Goal: Use online tool/utility: Utilize a website feature to perform a specific function

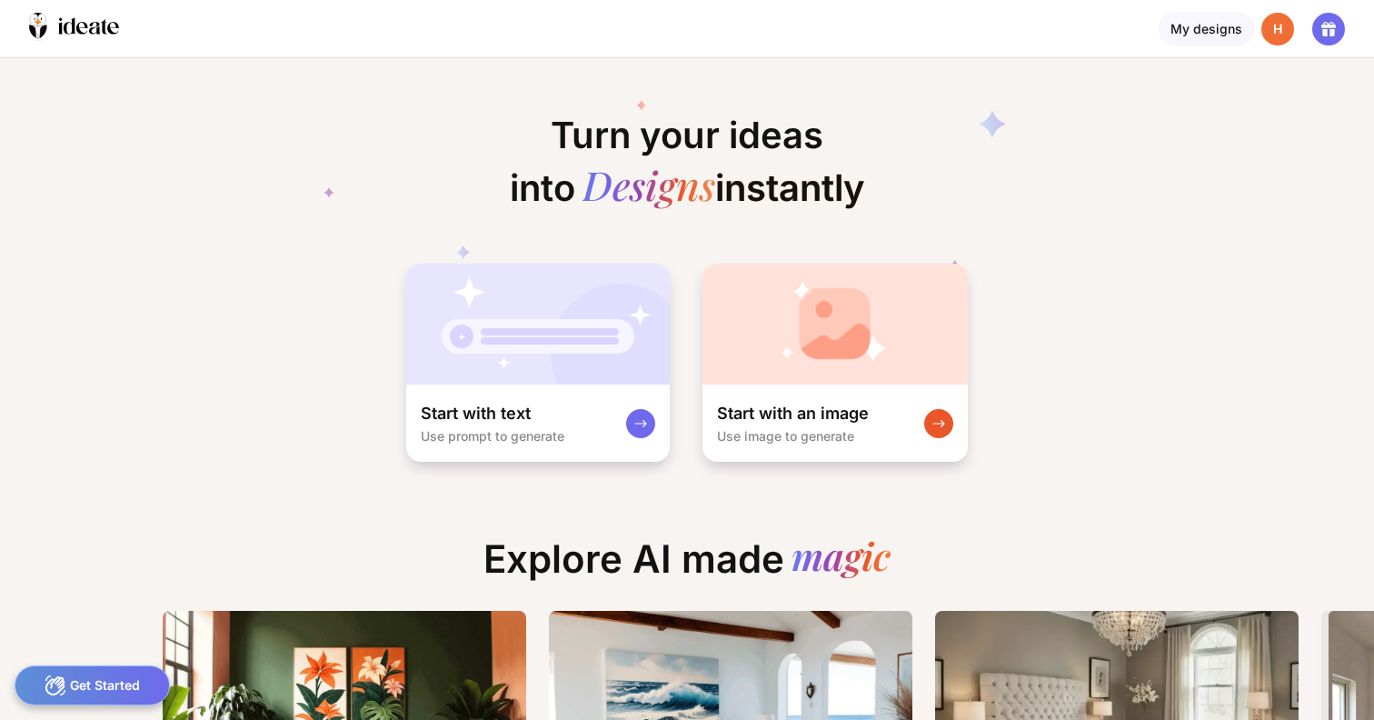
click at [1134, 253] on div "Turn your ideas into Designs instantly Start with text Use prompt to generate S…" at bounding box center [687, 260] width 1374 height 405
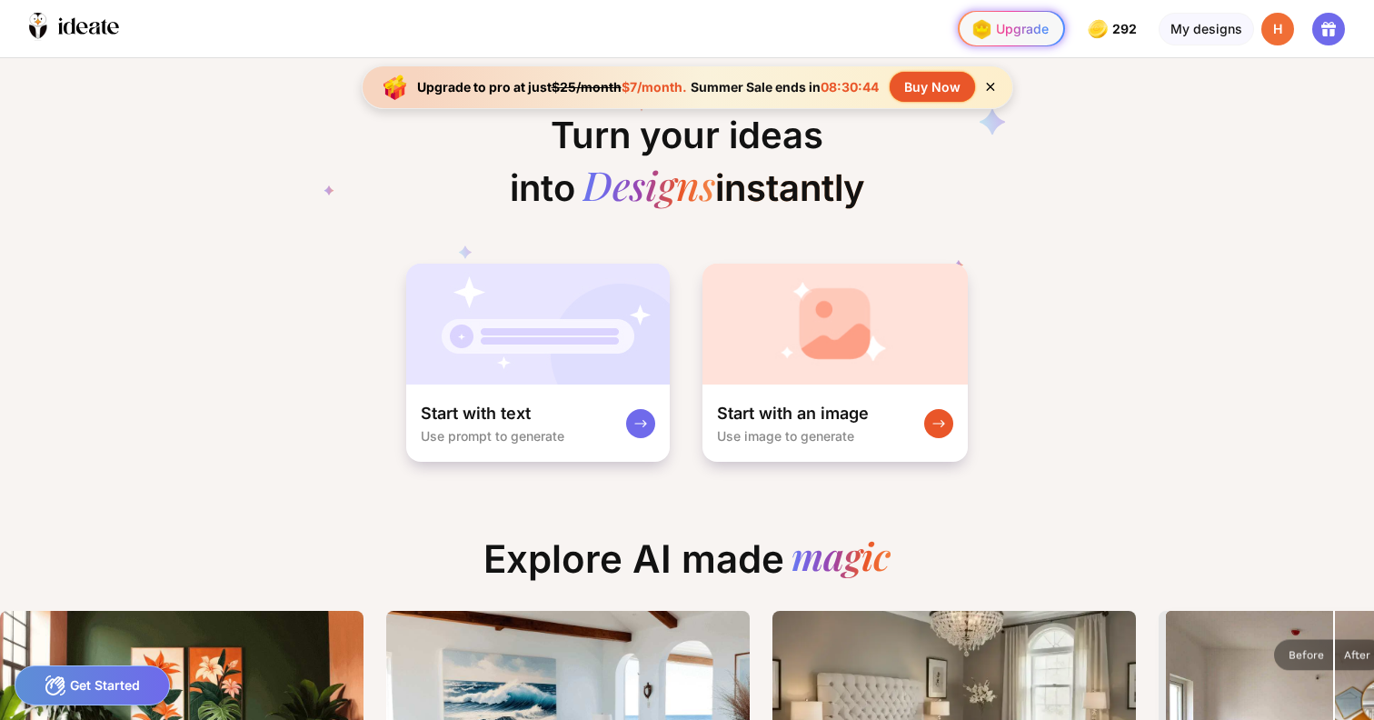
scroll to position [0, 161]
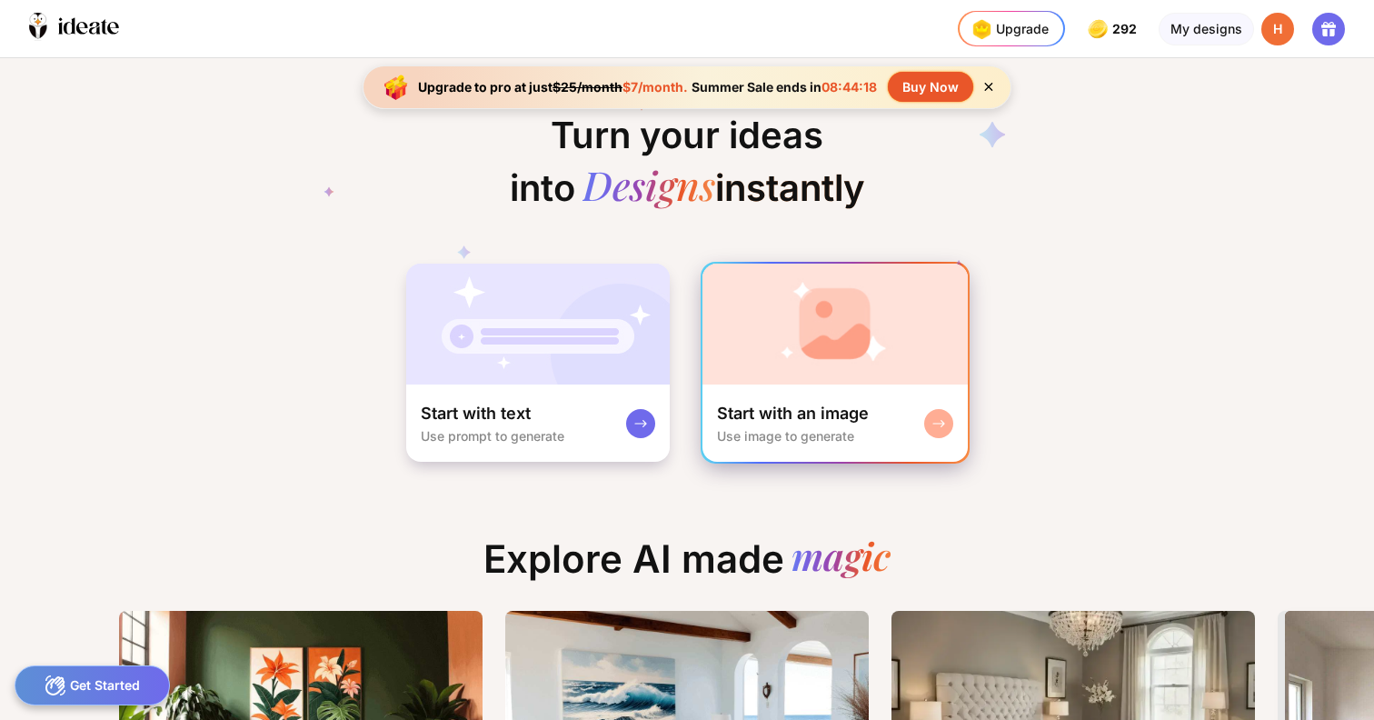
click at [842, 328] on img at bounding box center [835, 324] width 265 height 121
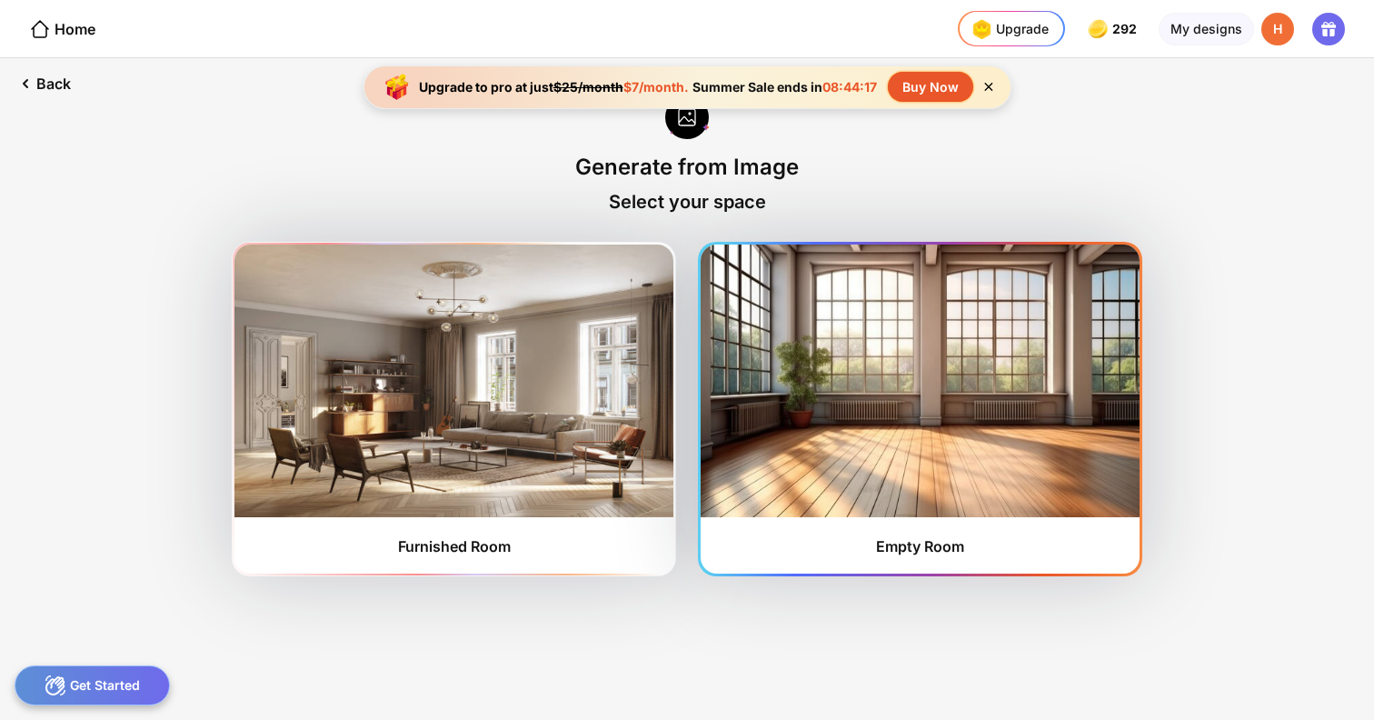
click at [847, 360] on img at bounding box center [920, 381] width 439 height 273
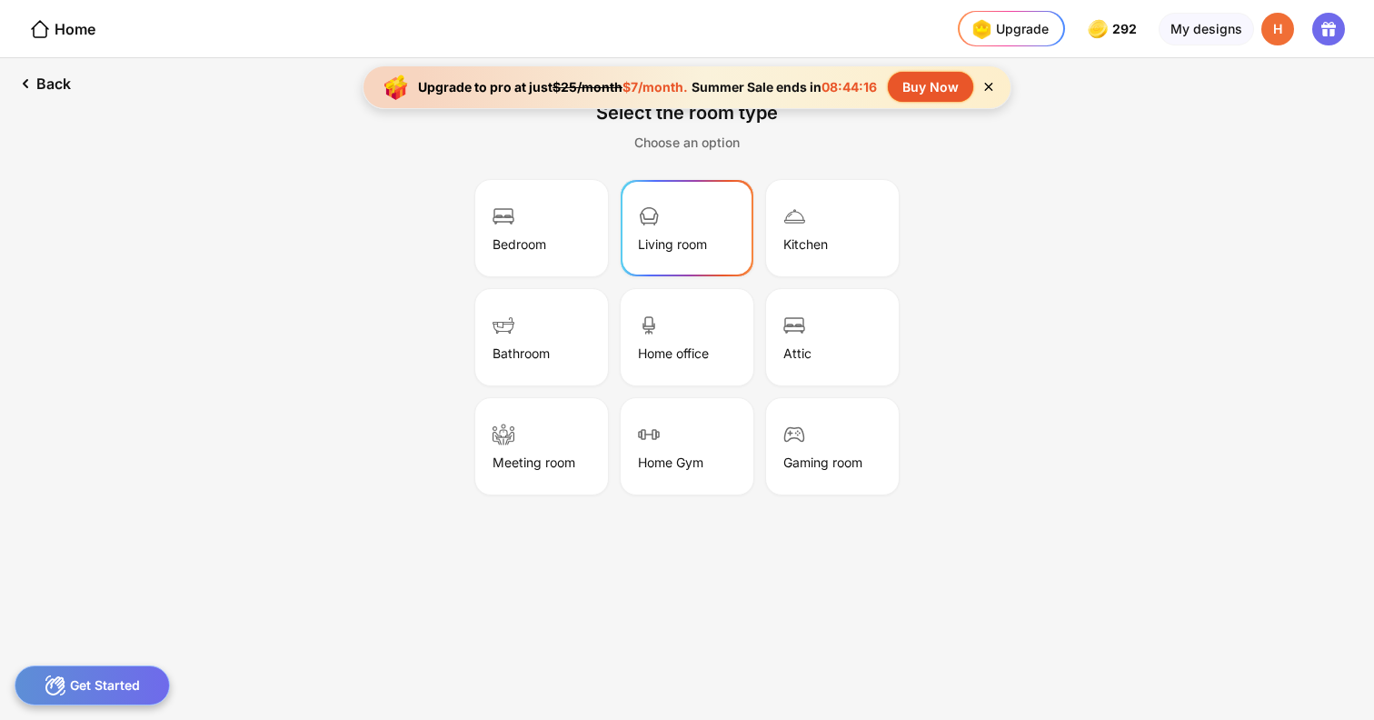
click at [678, 256] on div "Living room" at bounding box center [687, 228] width 127 height 91
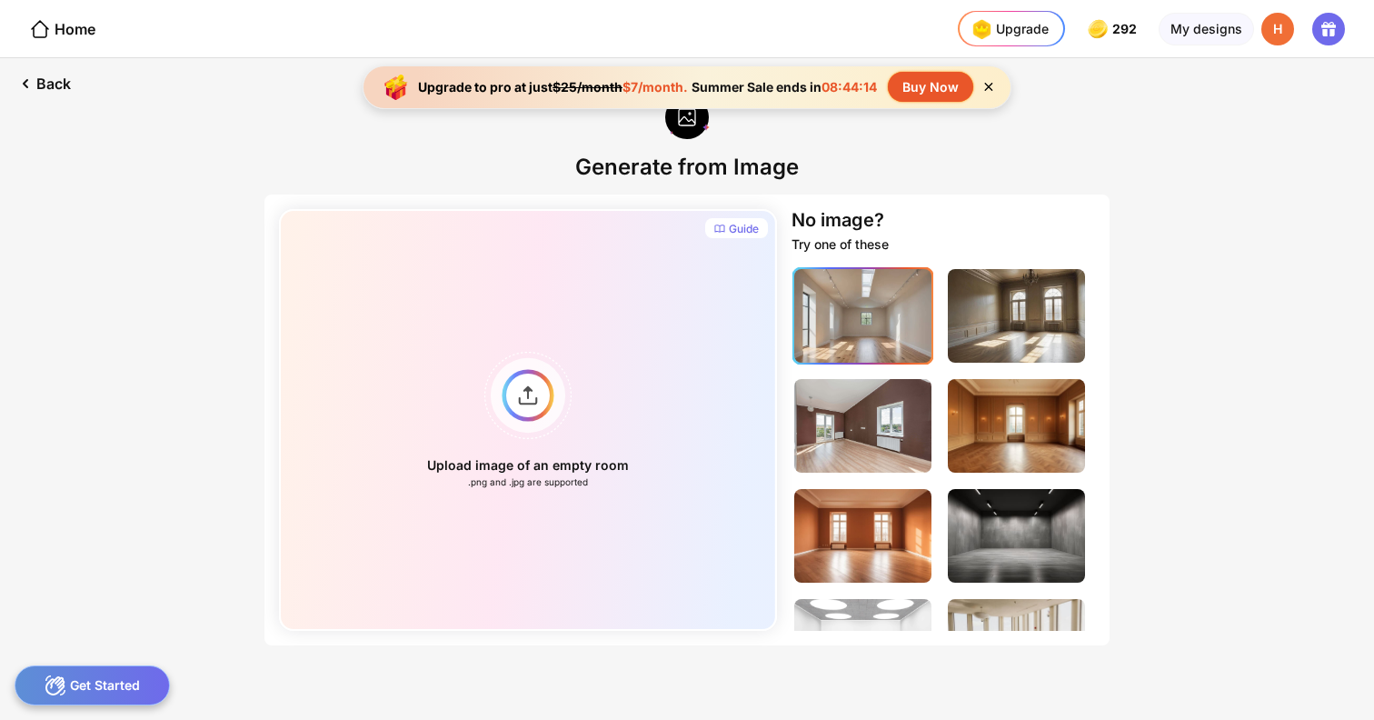
click at [860, 342] on img at bounding box center [862, 316] width 137 height 94
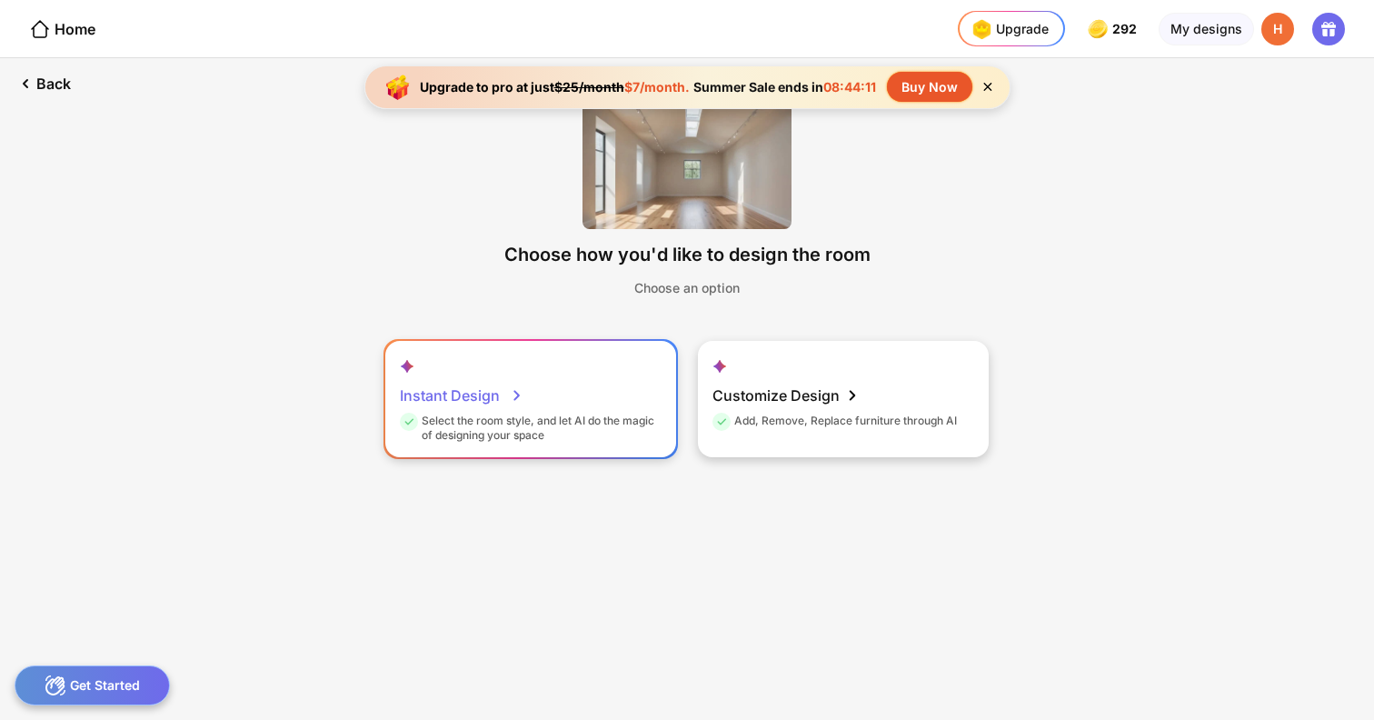
click at [618, 399] on div "Instant Design Select the room style, and let AI do the magic of designing your…" at bounding box center [530, 399] width 291 height 116
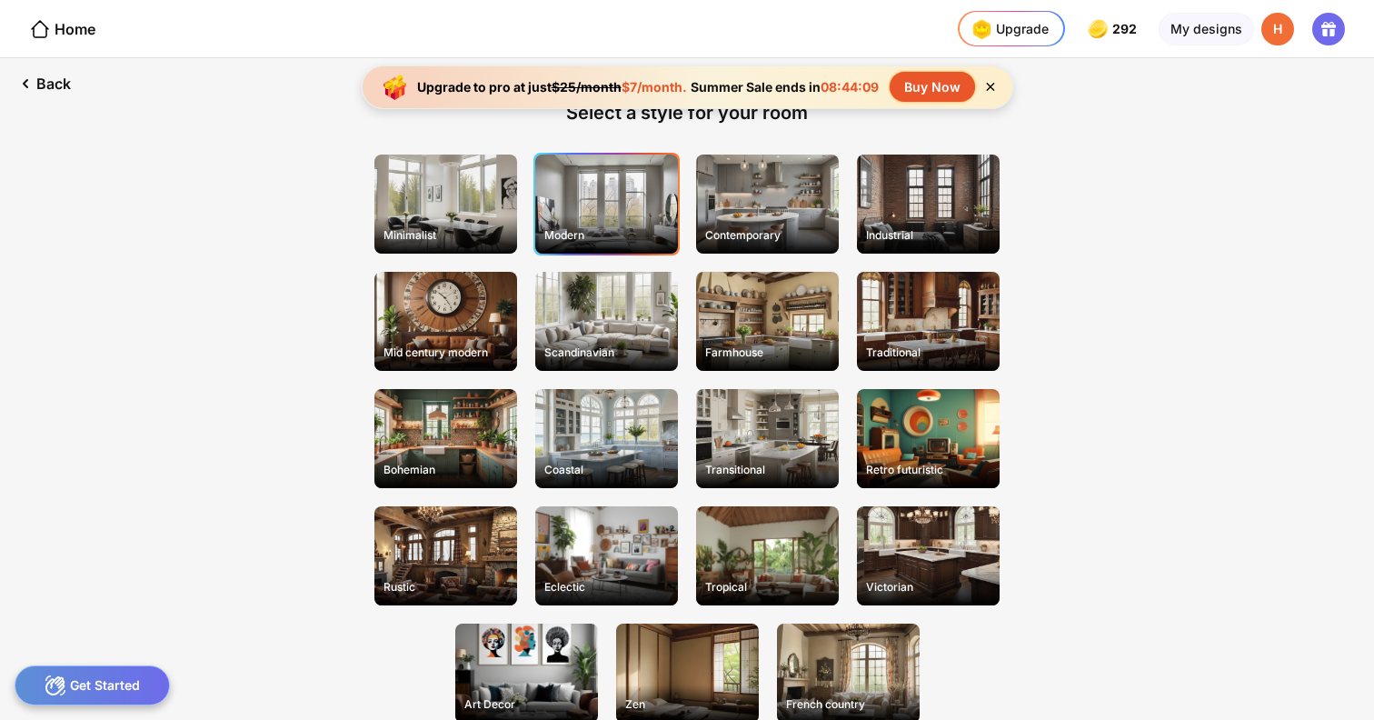
click at [626, 232] on div "Modern" at bounding box center [606, 235] width 139 height 28
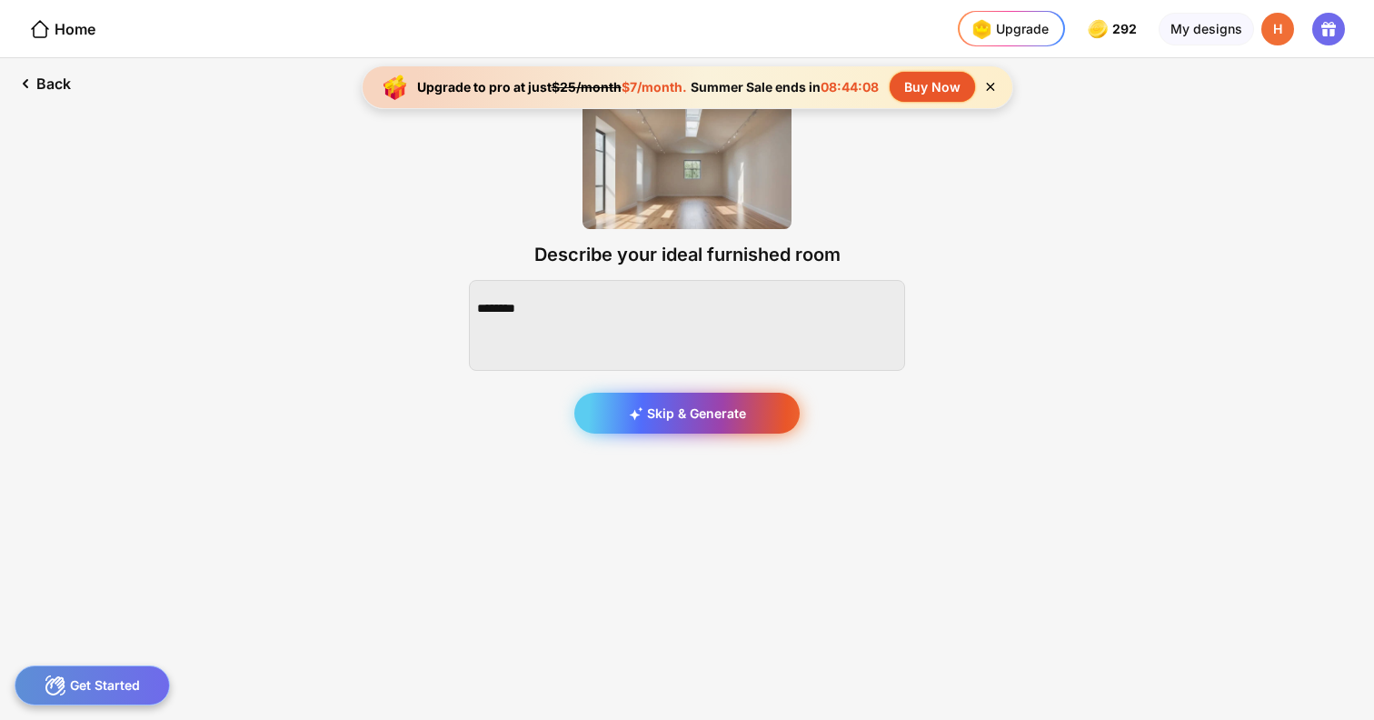
click at [711, 414] on div "Skip & Generate" at bounding box center [686, 413] width 225 height 41
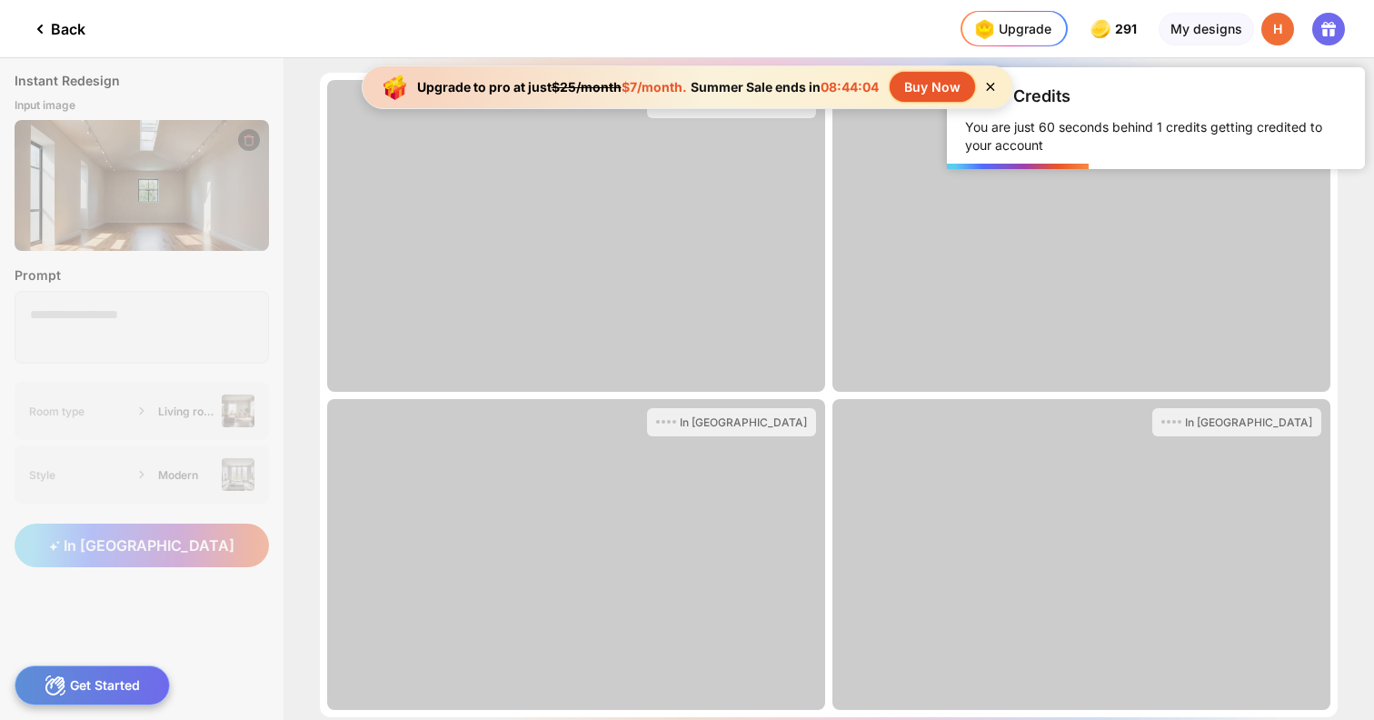
click at [988, 100] on div "Upgrade to pro at just $25/month $7/month. Summer Sale ends in 08:44:04 Buy Now" at bounding box center [688, 87] width 652 height 44
click at [991, 88] on icon at bounding box center [990, 87] width 8 height 8
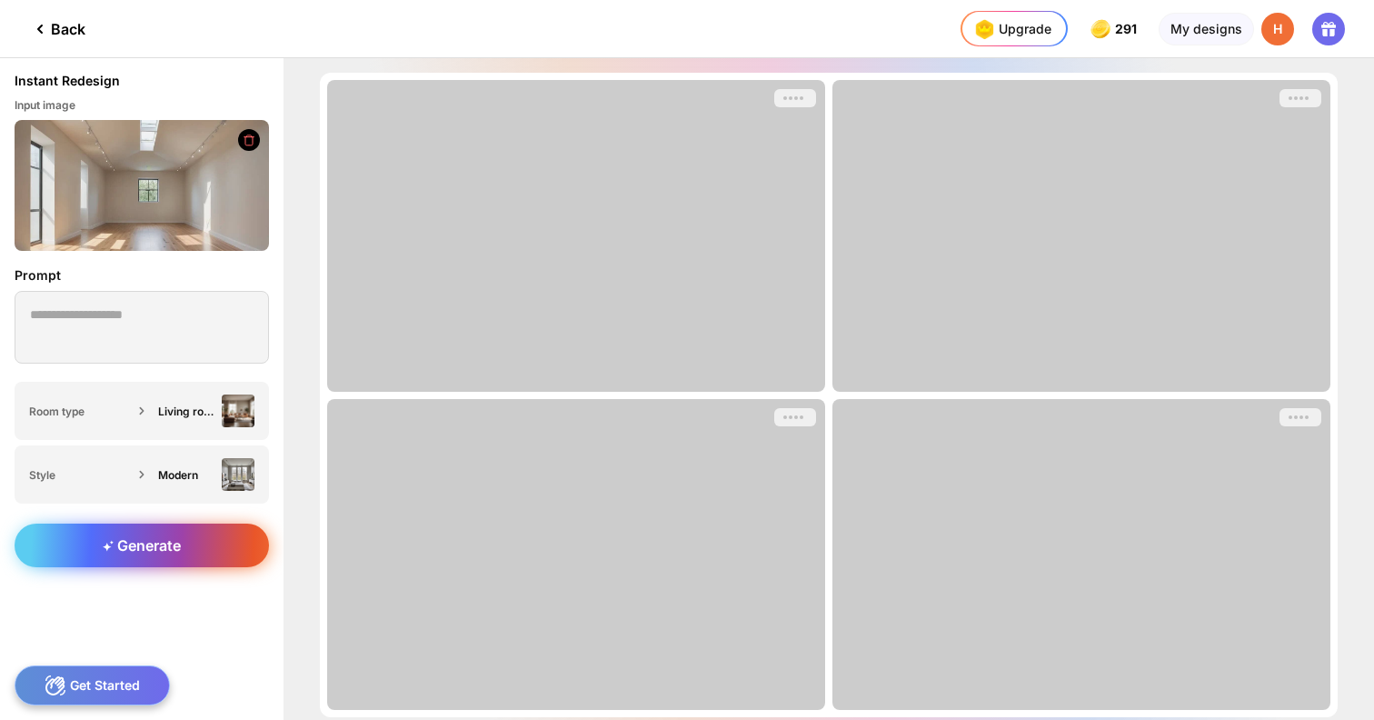
click at [181, 554] on div "Generate" at bounding box center [142, 546] width 255 height 44
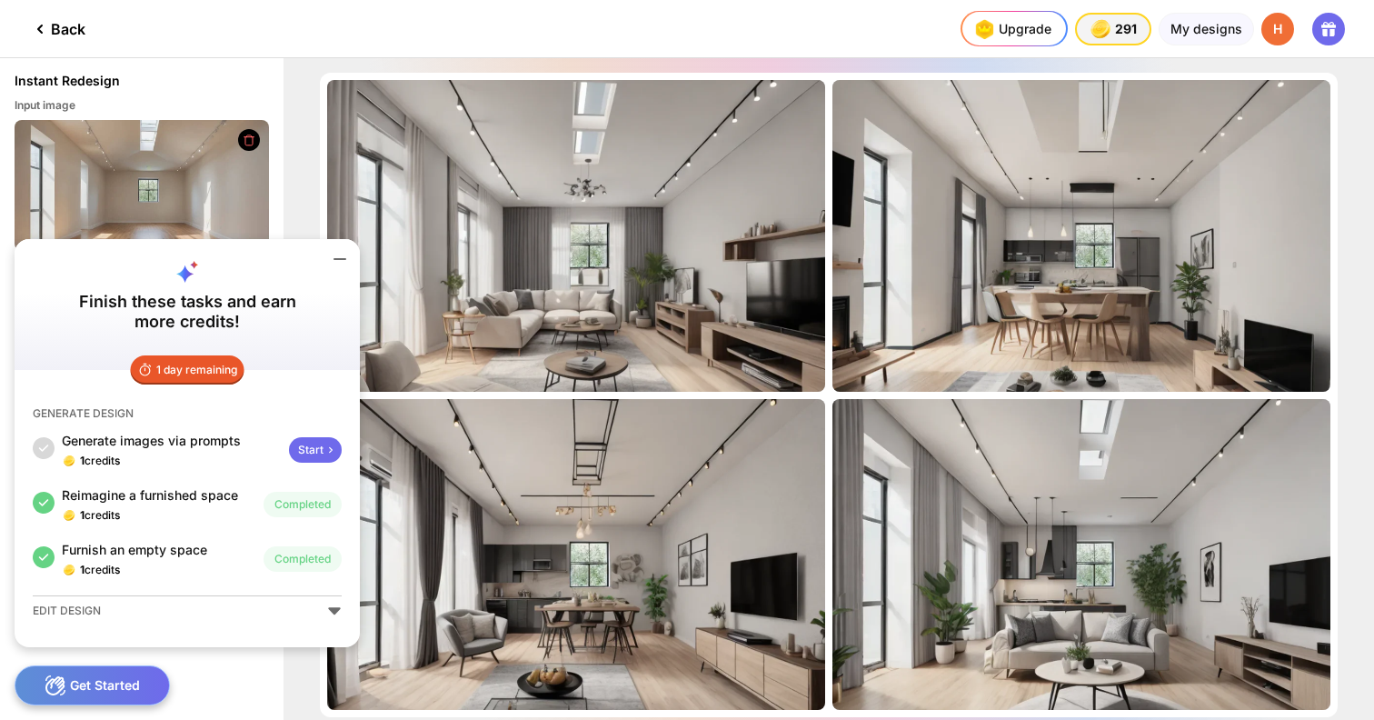
click at [555, 17] on div at bounding box center [523, 28] width 803 height 57
click at [342, 255] on icon at bounding box center [340, 259] width 22 height 22
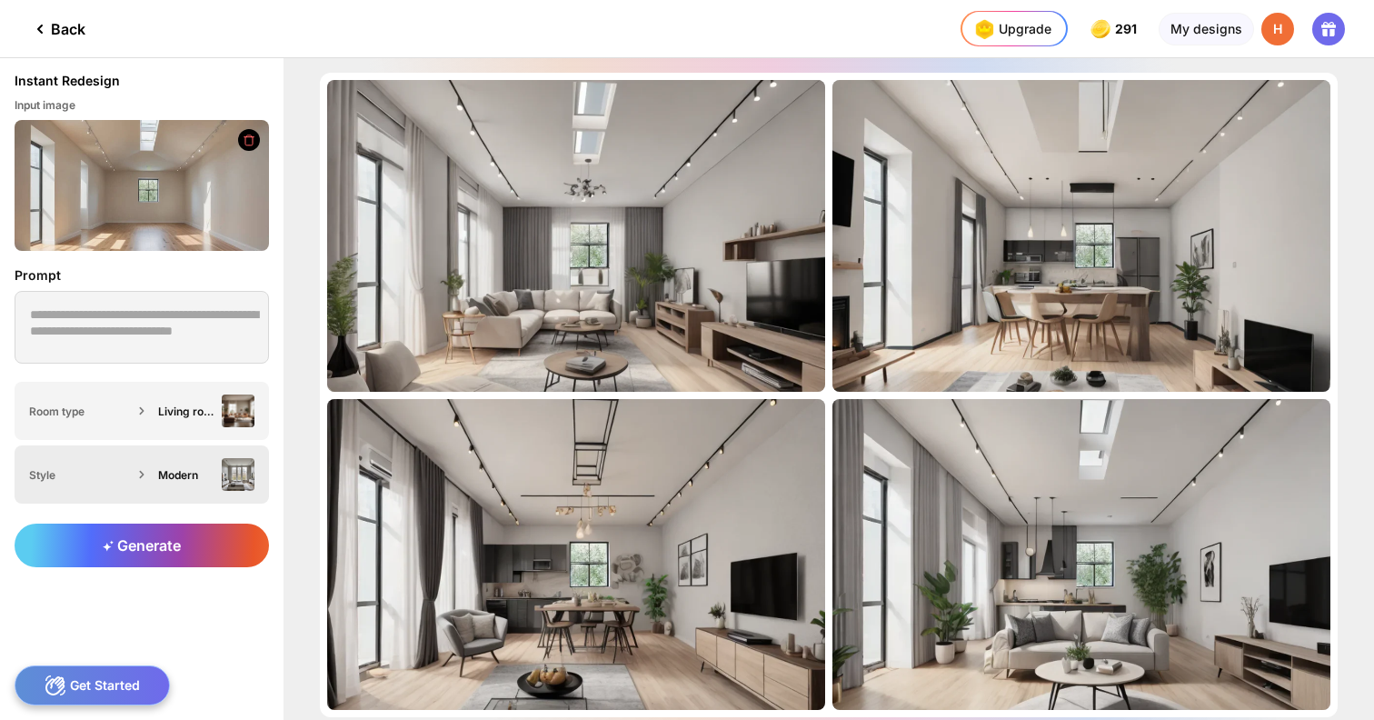
click at [197, 465] on div "Modern" at bounding box center [203, 474] width 104 height 33
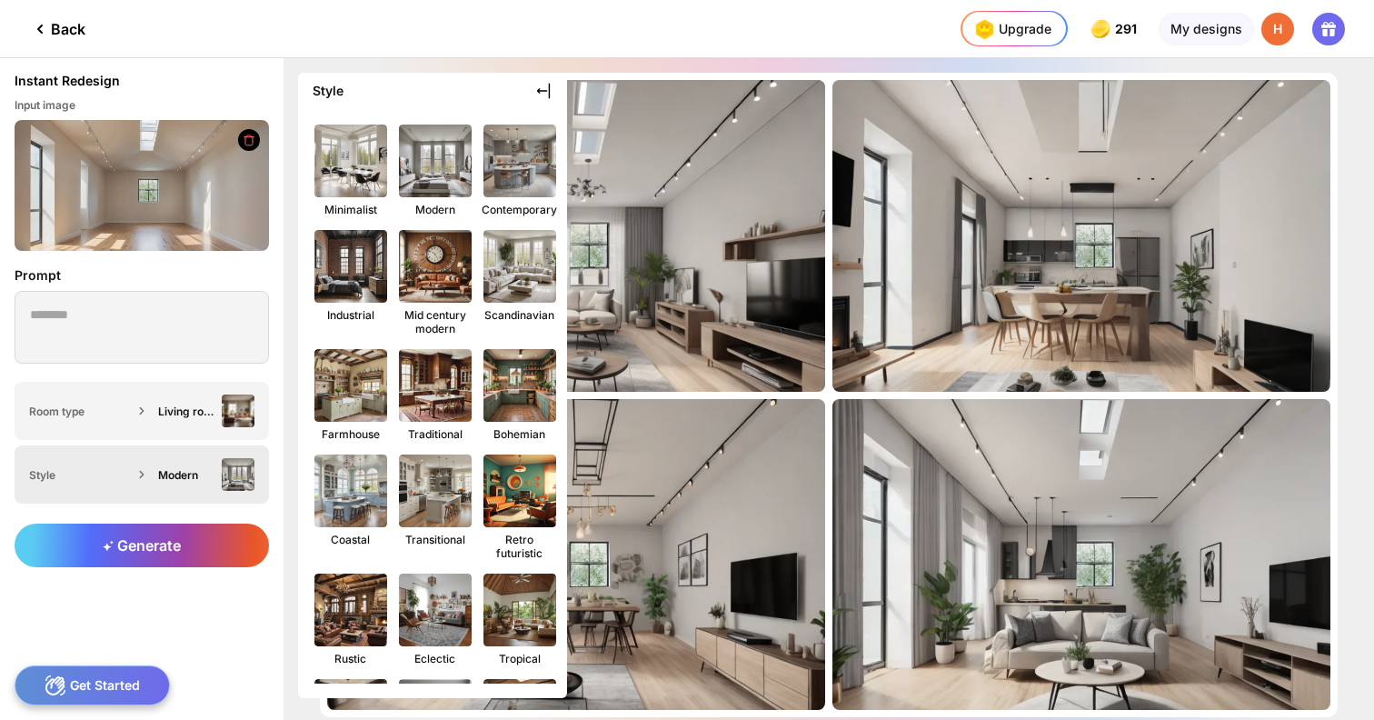
click at [186, 488] on div "Modern" at bounding box center [203, 474] width 104 height 33
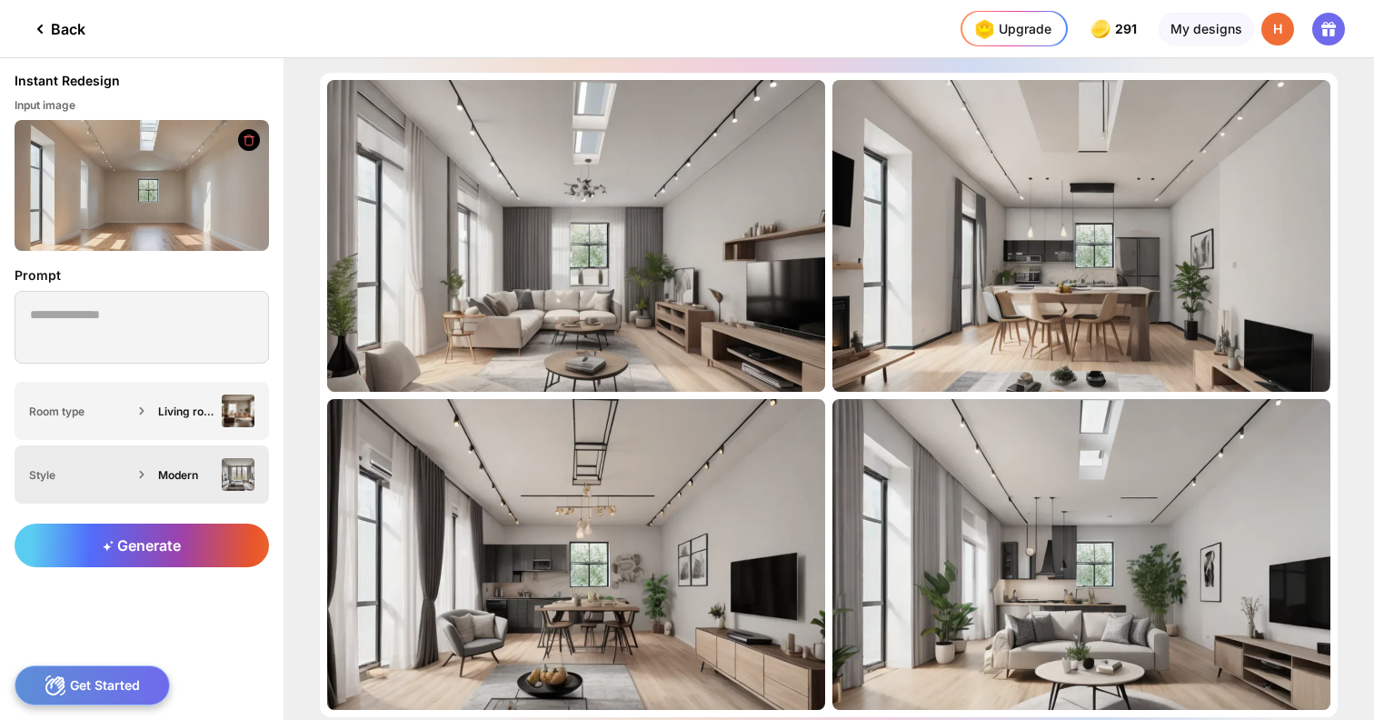
click at [186, 480] on div "Modern" at bounding box center [186, 475] width 56 height 14
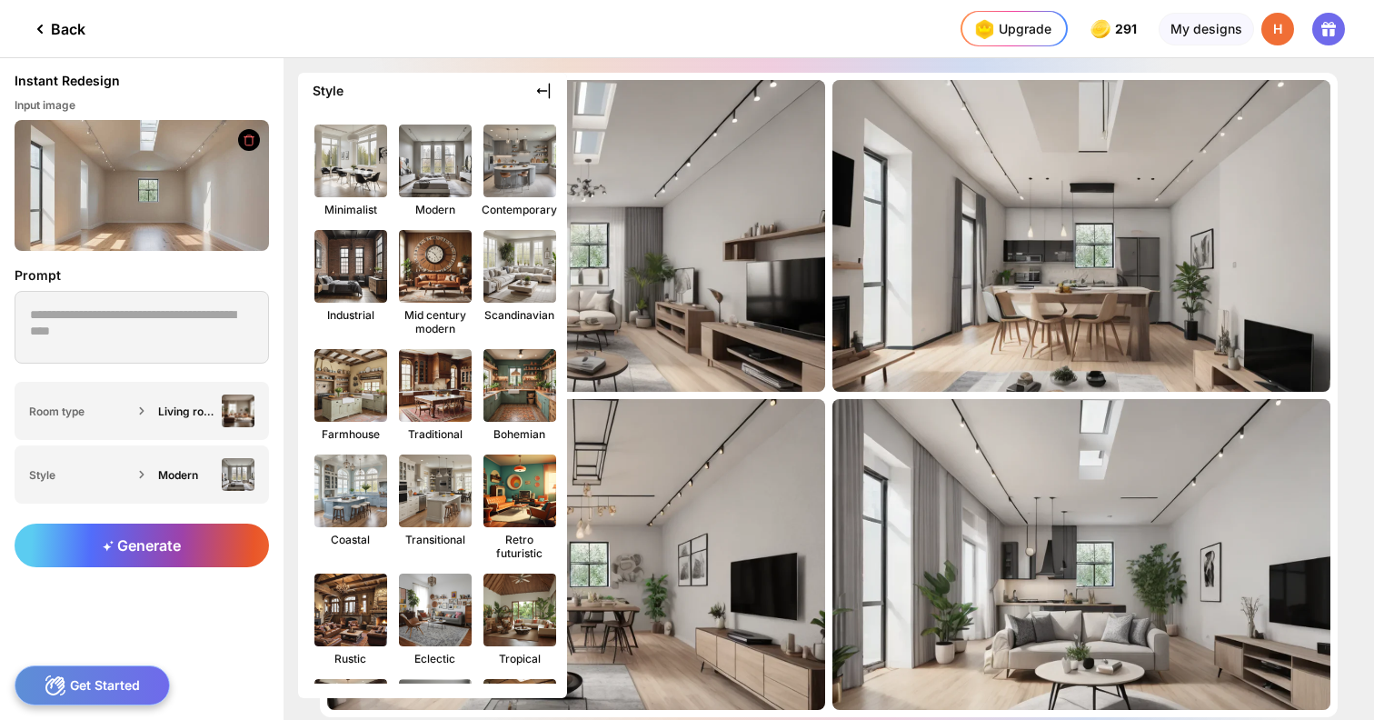
click at [551, 88] on icon at bounding box center [543, 91] width 18 height 18
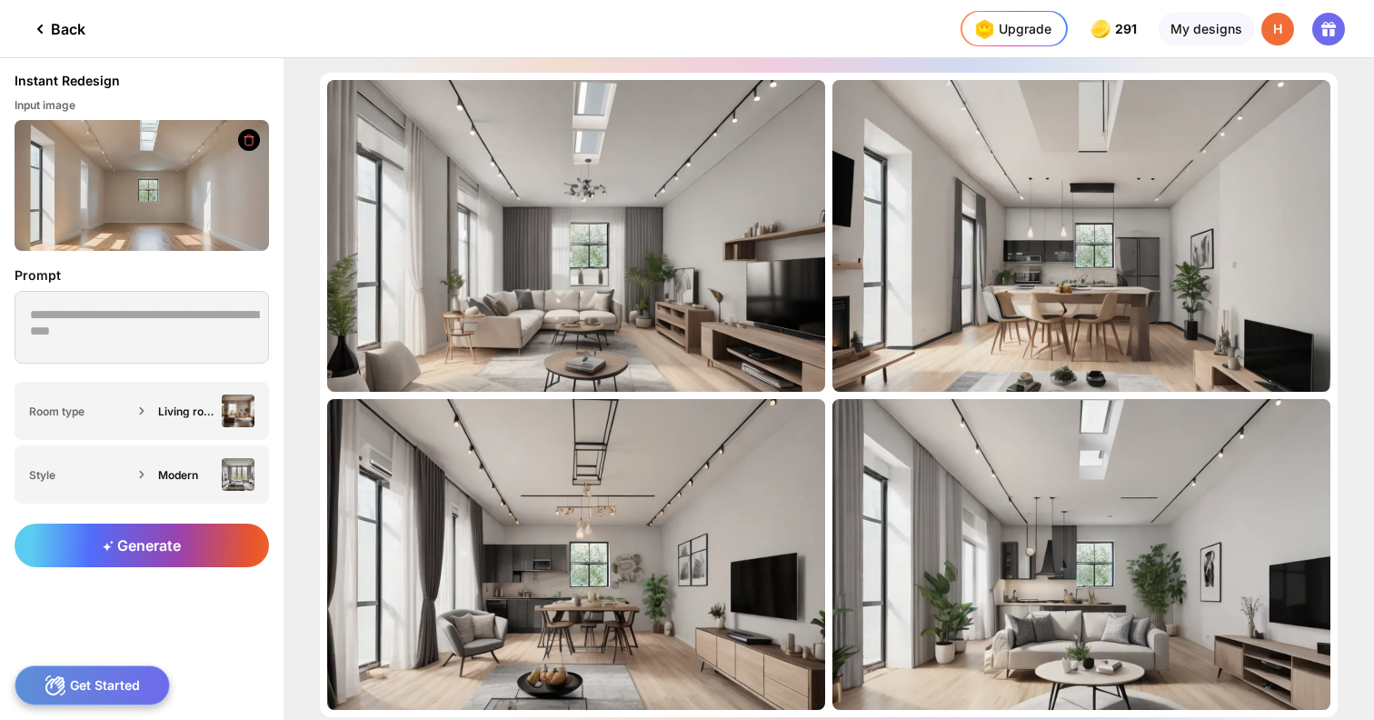
click at [590, 26] on div at bounding box center [523, 28] width 803 height 57
click at [65, 36] on div "Back" at bounding box center [57, 29] width 56 height 22
click at [49, 26] on icon at bounding box center [40, 29] width 22 height 22
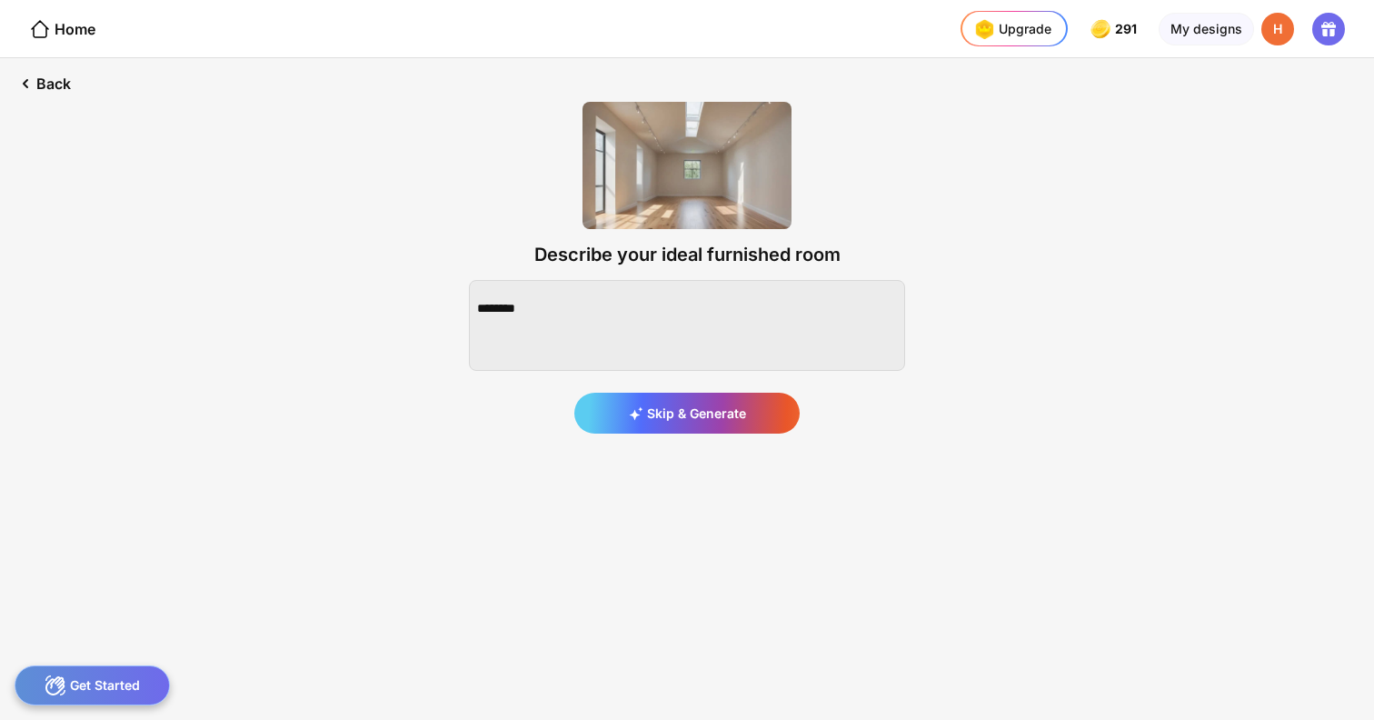
click at [49, 26] on icon at bounding box center [40, 29] width 22 height 22
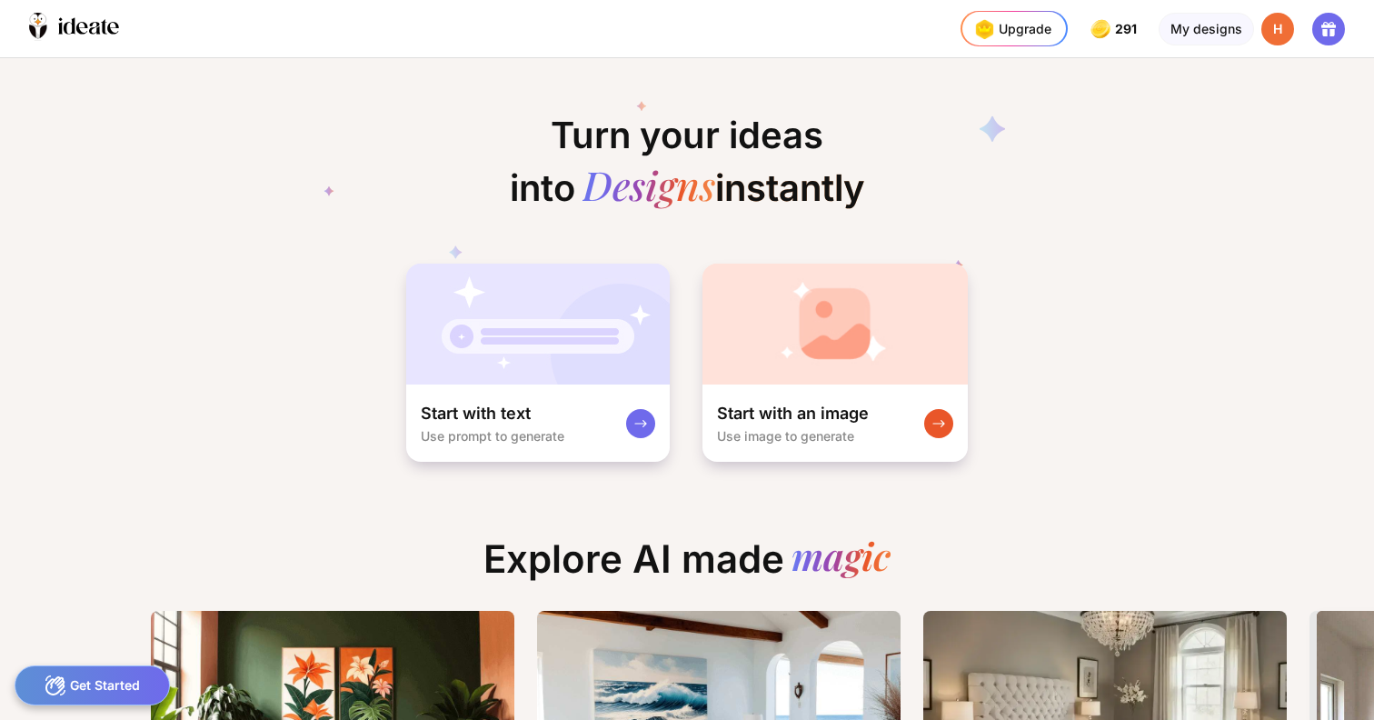
scroll to position [0, 15]
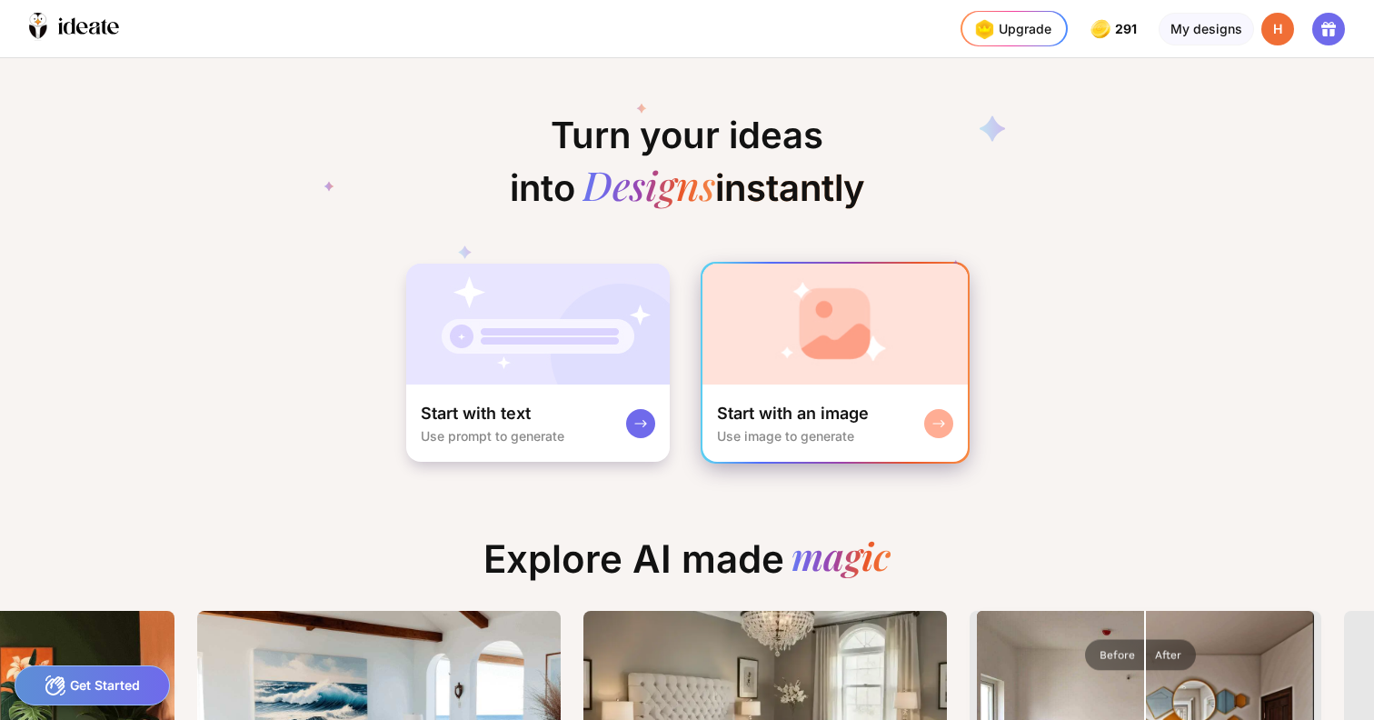
click at [852, 393] on div "Start with an image Use image to generate" at bounding box center [835, 423] width 265 height 77
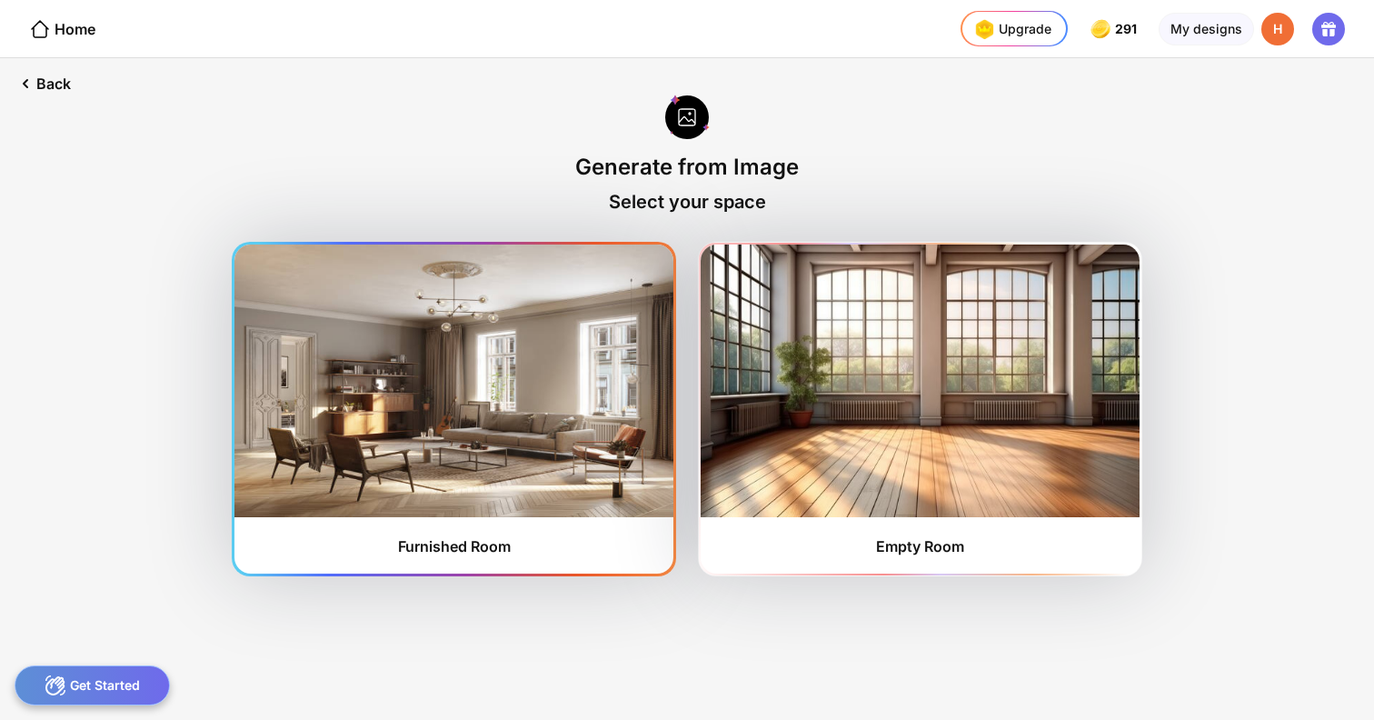
click at [480, 365] on img at bounding box center [454, 381] width 439 height 273
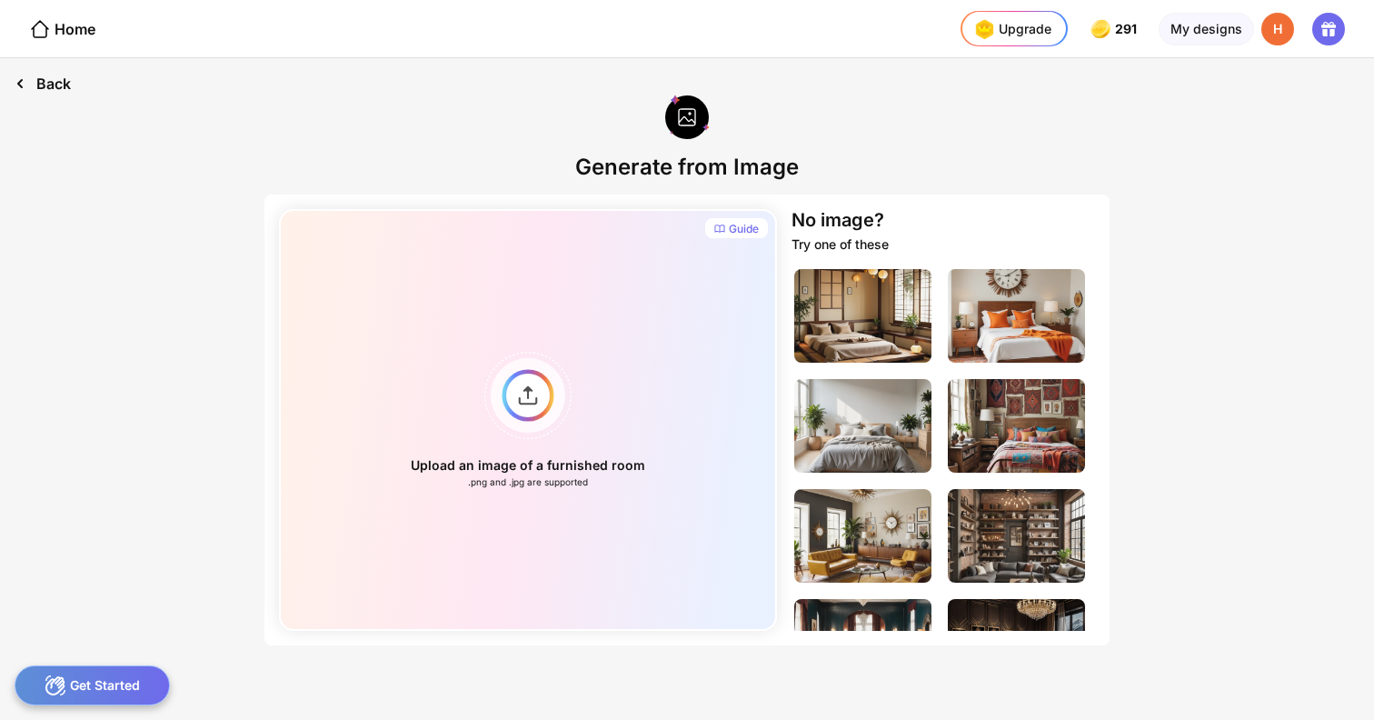
click at [37, 83] on div "Back" at bounding box center [42, 83] width 85 height 51
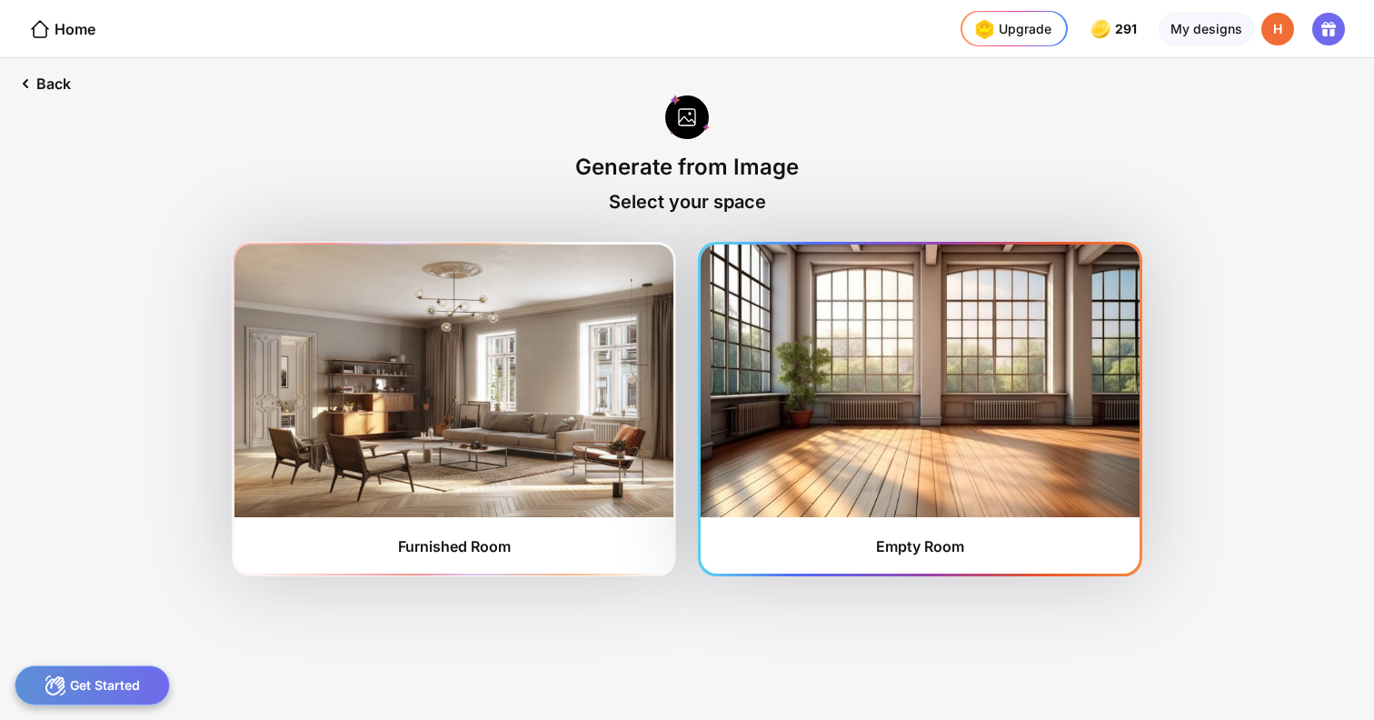
click at [924, 396] on img at bounding box center [920, 381] width 439 height 273
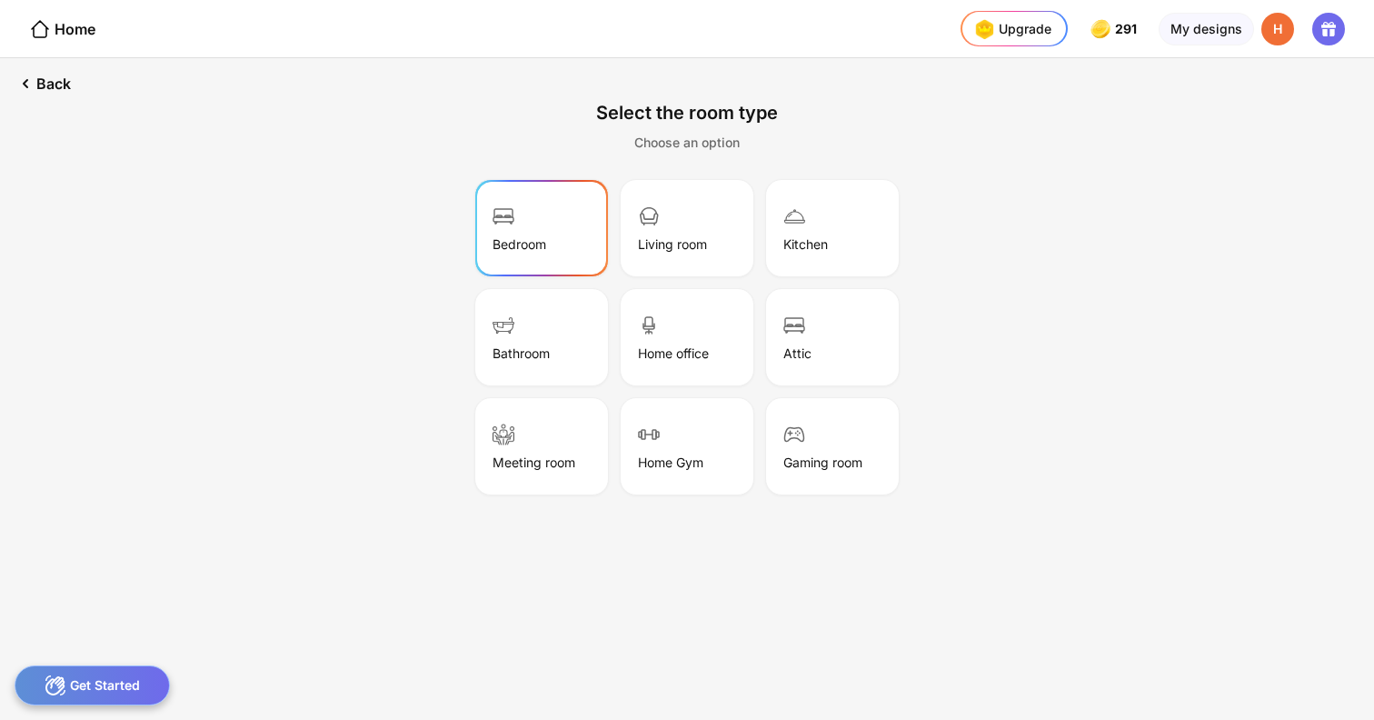
click at [583, 235] on div "Bedroom" at bounding box center [541, 228] width 127 height 91
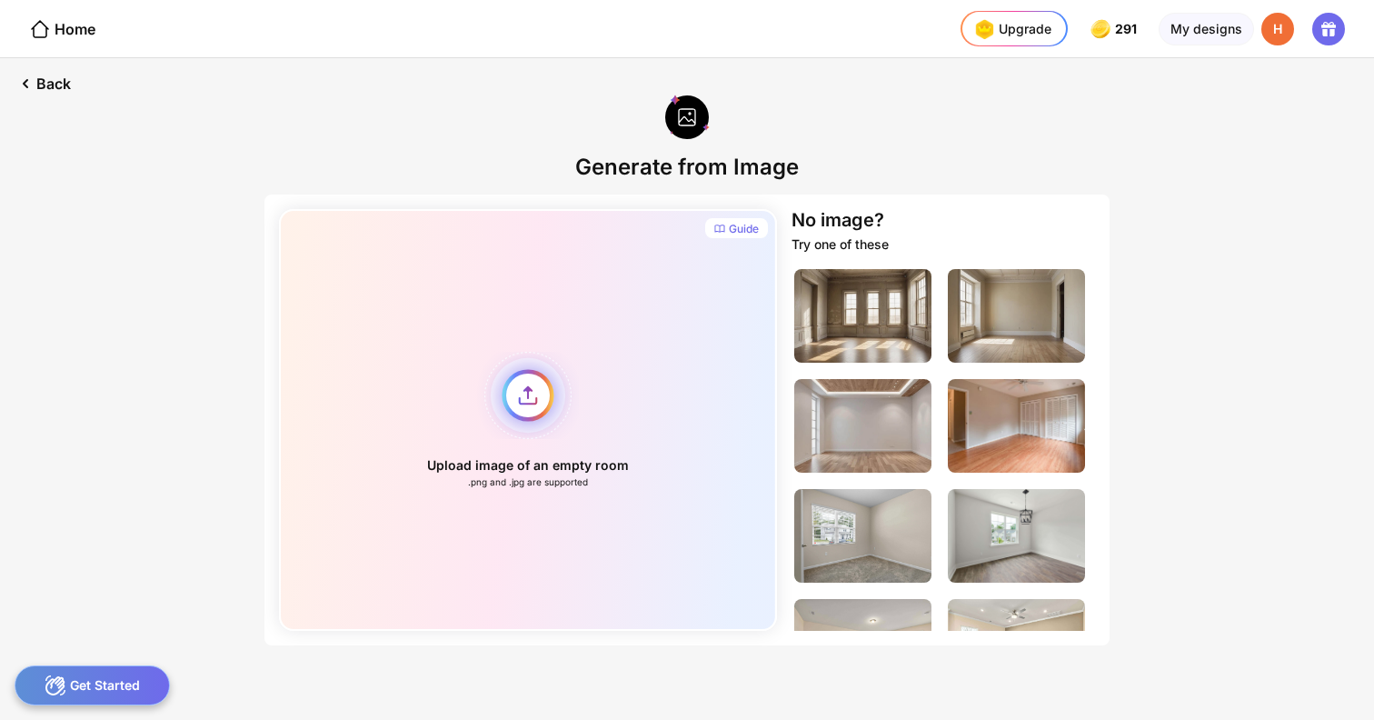
click at [584, 394] on div "Upload image of an empty room .png and .jpg are supported" at bounding box center [528, 420] width 498 height 422
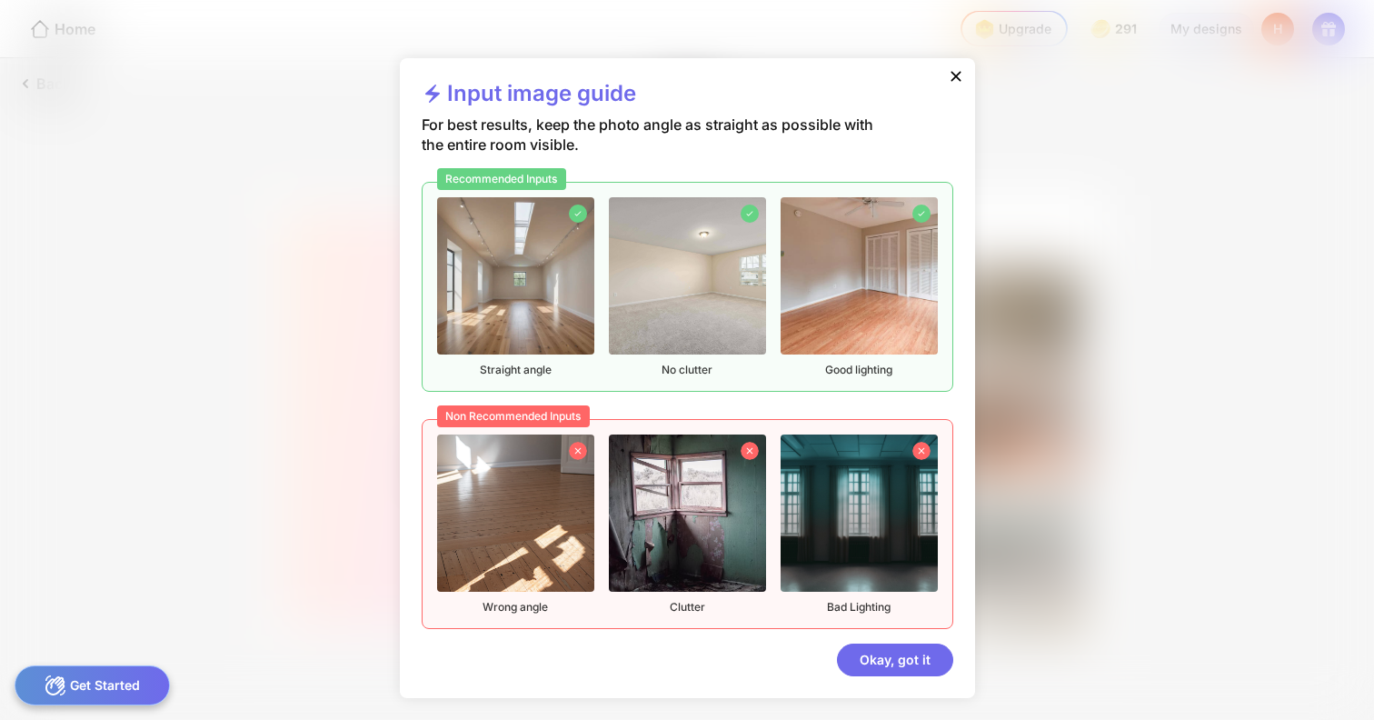
click at [951, 82] on icon at bounding box center [956, 76] width 18 height 18
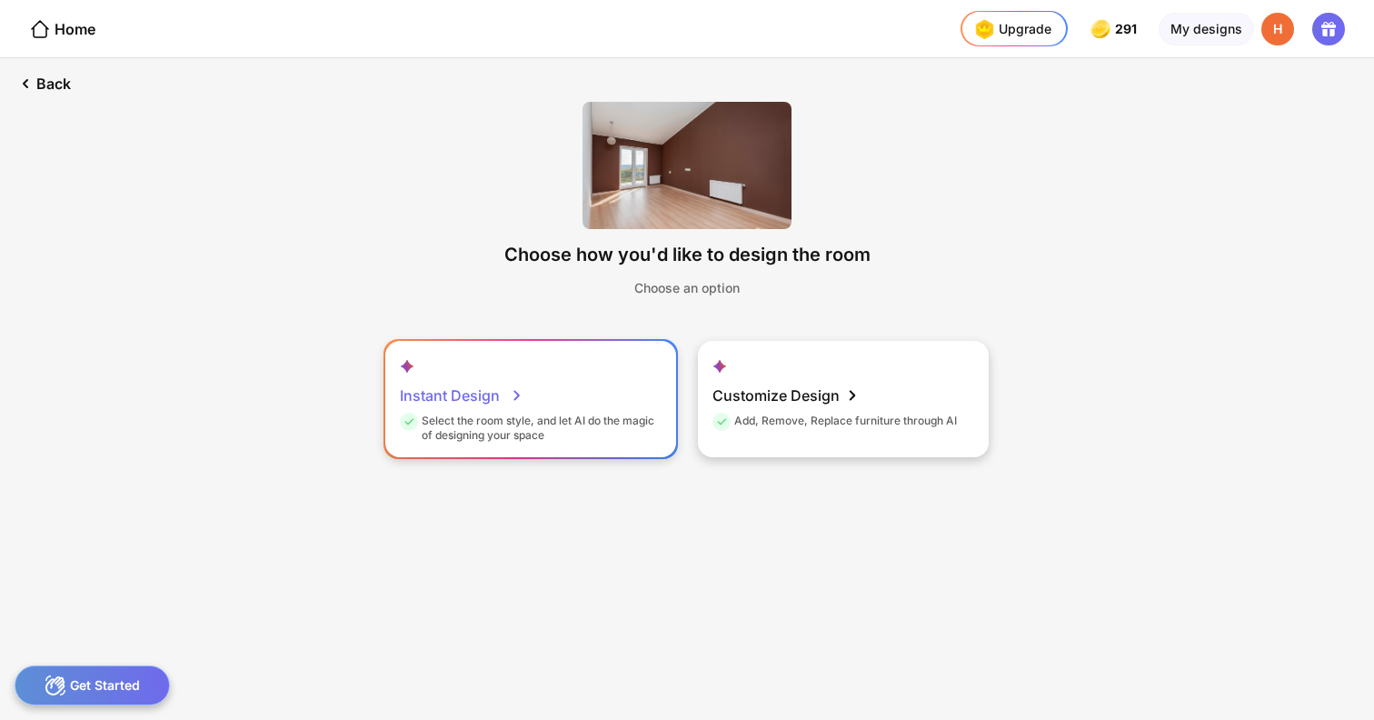
click at [634, 415] on div "Select the room style, and let AI do the magic of designing your space" at bounding box center [528, 428] width 257 height 29
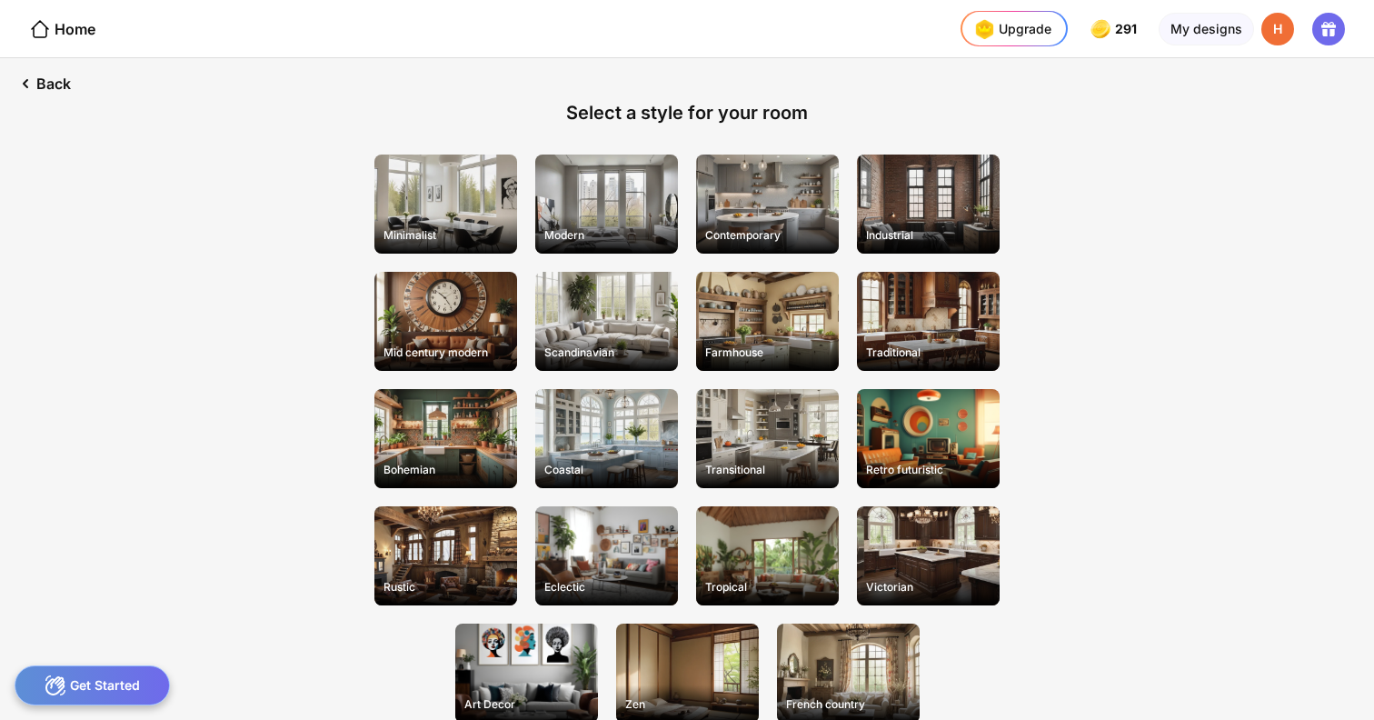
click at [1143, 619] on div "Back Select a style for your room Minimalist Modern Contemporary Industrial Mid…" at bounding box center [687, 389] width 1374 height 662
click at [1175, 527] on div "Back Select a style for your room Minimalist Modern Contemporary Industrial Mid…" at bounding box center [687, 389] width 1374 height 662
click at [1116, 519] on div "Back Select a style for your room Minimalist Modern Contemporary Industrial Mid…" at bounding box center [687, 389] width 1374 height 662
